Goal: Communication & Community: Answer question/provide support

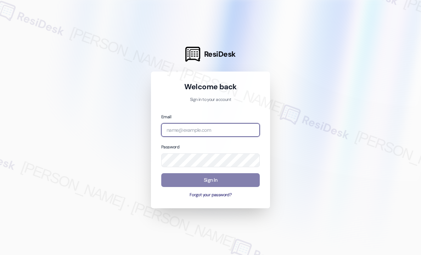
click at [211, 130] on input "email" at bounding box center [210, 130] width 98 height 14
click at [323, 132] on div at bounding box center [210, 127] width 421 height 255
click at [231, 133] on input "email" at bounding box center [210, 130] width 98 height 14
click at [0, 255] on com-1password-button at bounding box center [0, 255] width 0 height 0
type input "[EMAIL_ADDRESS][PERSON_NAME][DOMAIN_NAME]"
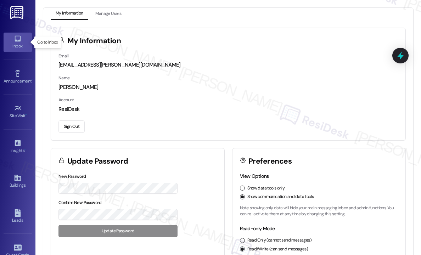
click at [16, 46] on div "Inbox" at bounding box center [17, 45] width 35 height 7
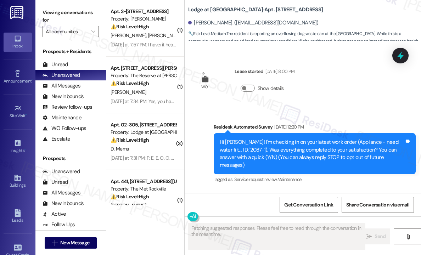
scroll to position [8423, 0]
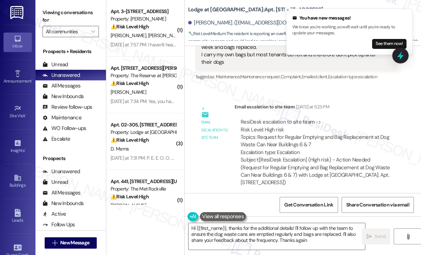
type textarea "Hi {{first_name}}, thanks for the additional details! I'll follow up with the t…"
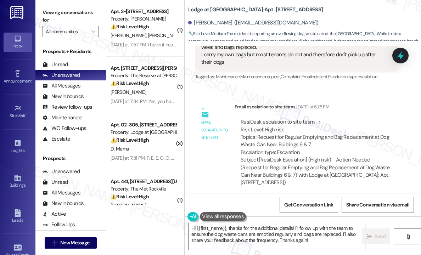
click at [300, 17] on div "Nancy Teer. (nlteer@nc.rr.com)" at bounding box center [304, 23] width 233 height 14
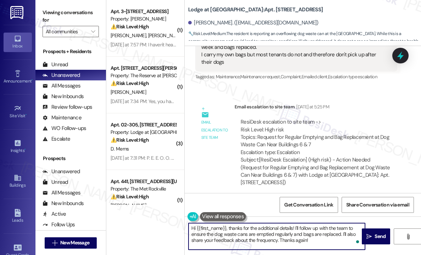
drag, startPoint x: 316, startPoint y: 238, endPoint x: 225, endPoint y: 225, distance: 91.5
click at [225, 225] on textarea "Hi {{first_name}}, thanks for the additional details! I'll follow up with the t…" at bounding box center [276, 236] width 176 height 27
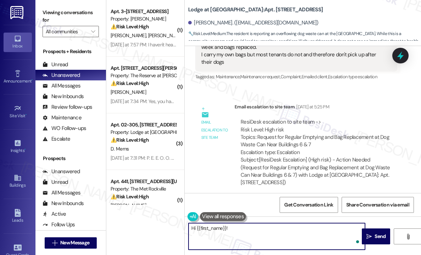
paste textarea "The site team wanted to let you know that they have forwarded this to the maint…"
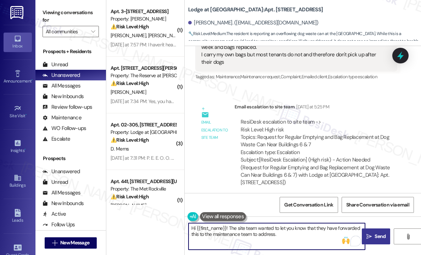
type textarea "Hi {{first_name}}! The site team wanted to let you know that they have forwarde…"
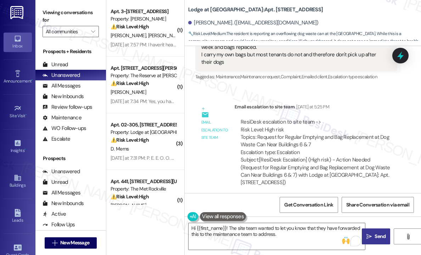
click at [376, 233] on span "Send" at bounding box center [379, 236] width 11 height 7
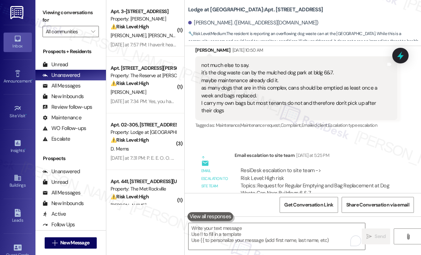
scroll to position [8480, 0]
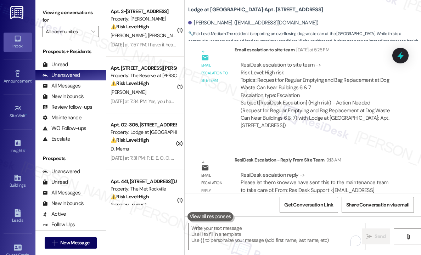
click at [330, 56] on div "WO Lease started Mar 27, 2025 at 8:00 PM Show details Survey, sent via SMS Resi…" at bounding box center [302, 119] width 236 height 147
